Goal: Find specific page/section: Find specific page/section

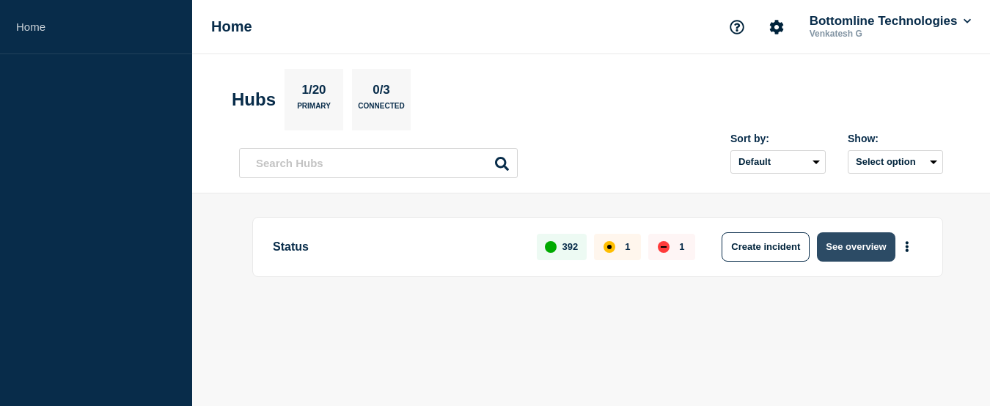
click at [852, 237] on button "See overview" at bounding box center [856, 247] width 78 height 29
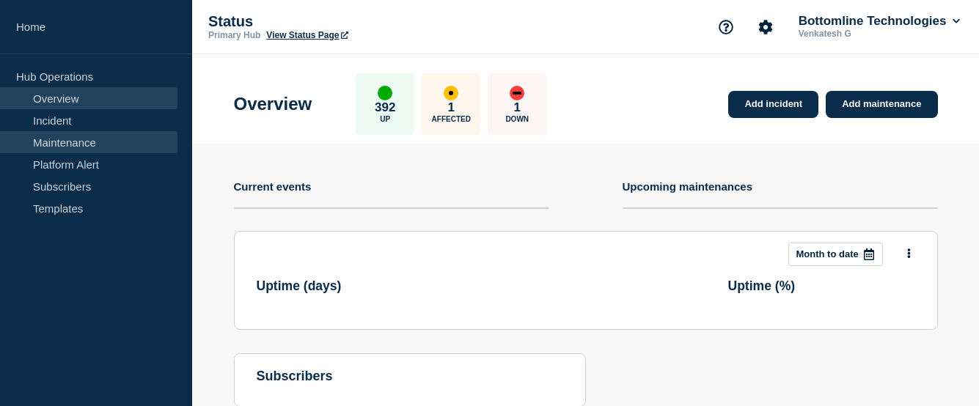
drag, startPoint x: 79, startPoint y: 140, endPoint x: 89, endPoint y: 140, distance: 9.5
click at [79, 140] on link "Maintenance" at bounding box center [89, 142] width 178 height 22
